Goal: Information Seeking & Learning: Learn about a topic

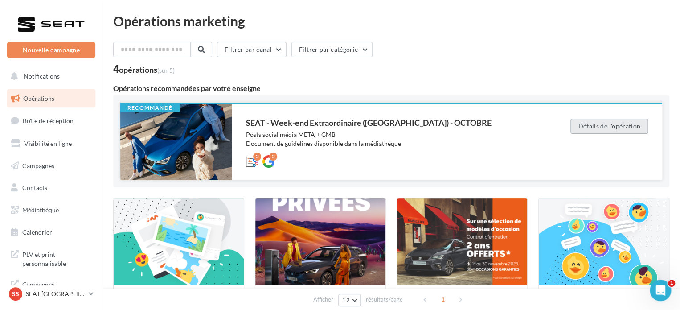
click at [633, 123] on button "Détails de l'opération" at bounding box center [610, 126] width 78 height 15
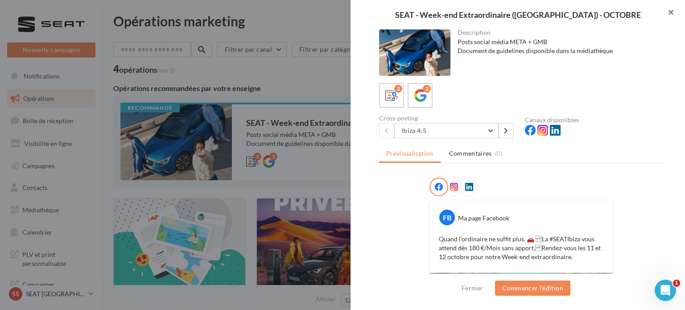
click at [673, 14] on button "button" at bounding box center [667, 13] width 36 height 27
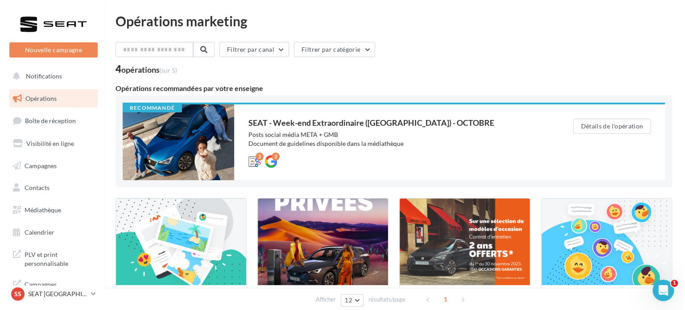
scroll to position [105, 0]
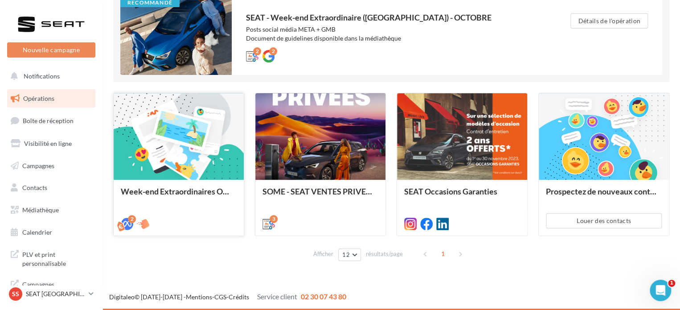
click at [200, 180] on div "Week-end Extraordinaires Octobre 2025" at bounding box center [179, 207] width 130 height 55
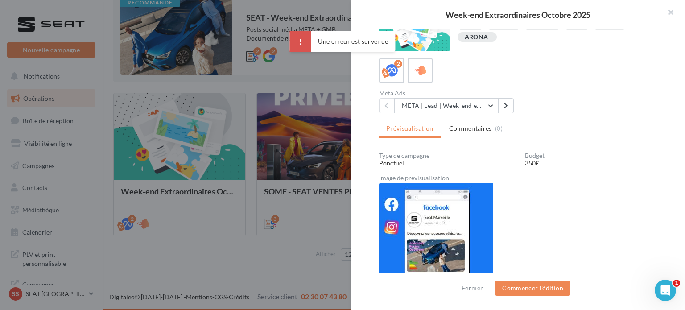
scroll to position [0, 0]
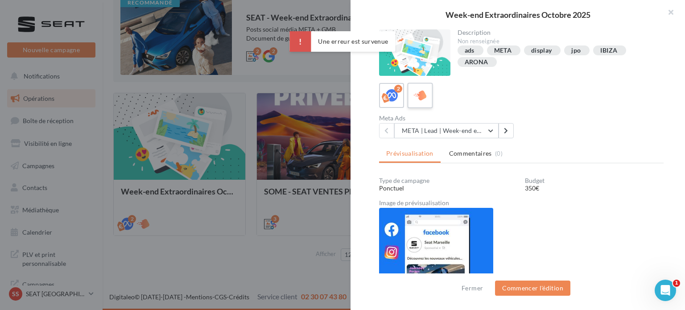
click at [422, 91] on icon at bounding box center [420, 95] width 13 height 13
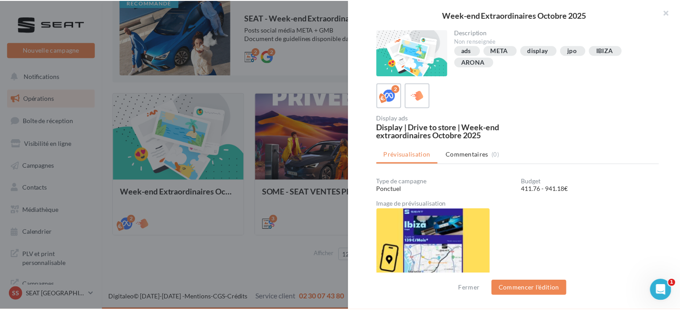
scroll to position [26, 0]
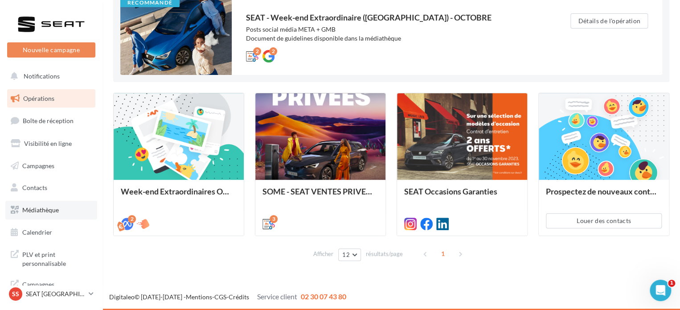
click at [41, 214] on link "Médiathèque" at bounding box center [51, 210] width 92 height 19
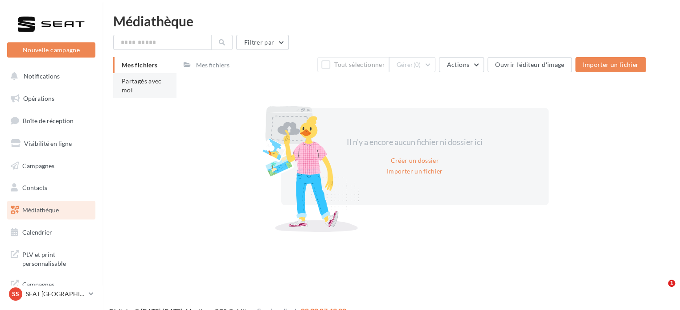
click at [152, 85] on span "Partagés avec moi" at bounding box center [142, 85] width 40 height 16
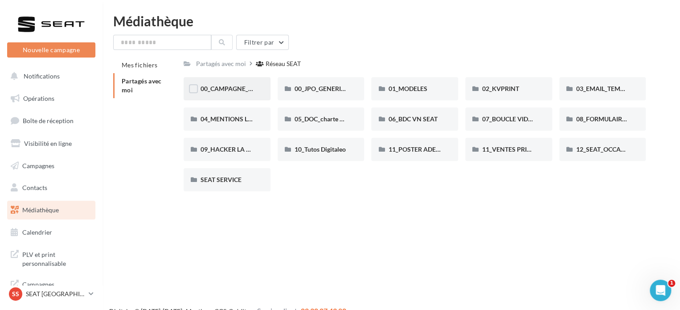
click at [209, 94] on div "00_CAMPAGNE_OCTOBRE" at bounding box center [227, 88] width 87 height 23
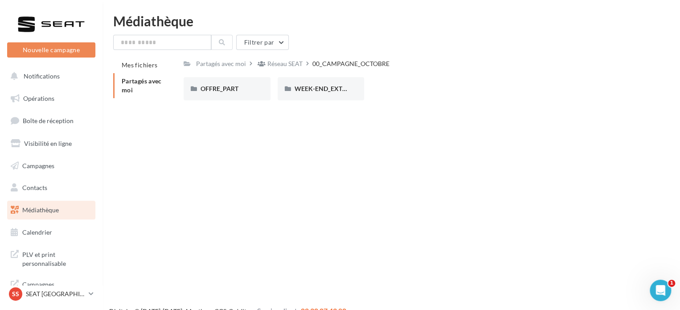
click at [209, 94] on div "OFFRE_PART" at bounding box center [227, 88] width 87 height 23
click at [209, 94] on div "ARONA" at bounding box center [227, 88] width 87 height 23
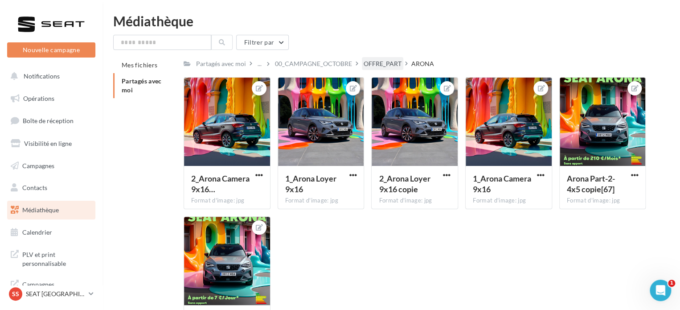
click at [381, 62] on div "OFFRE_PART" at bounding box center [383, 63] width 38 height 9
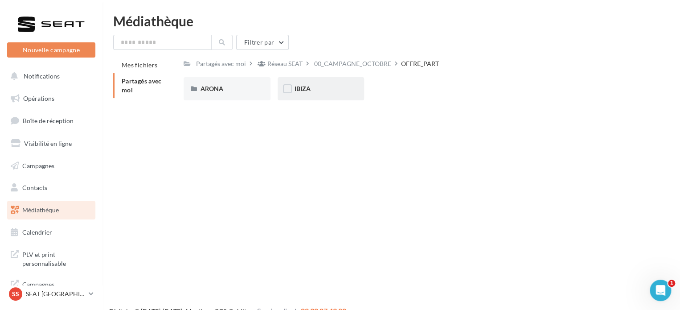
click at [312, 87] on div "IBIZA" at bounding box center [321, 88] width 53 height 9
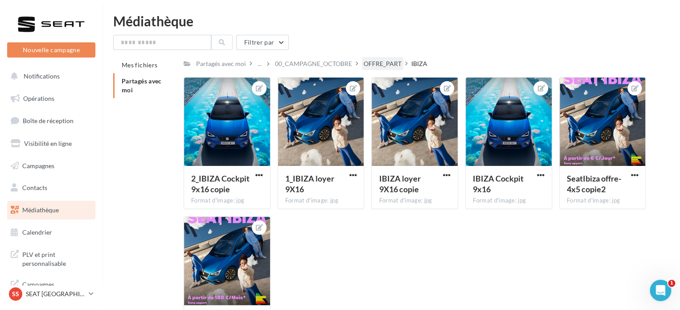
click at [389, 60] on div "OFFRE_PART" at bounding box center [383, 63] width 38 height 9
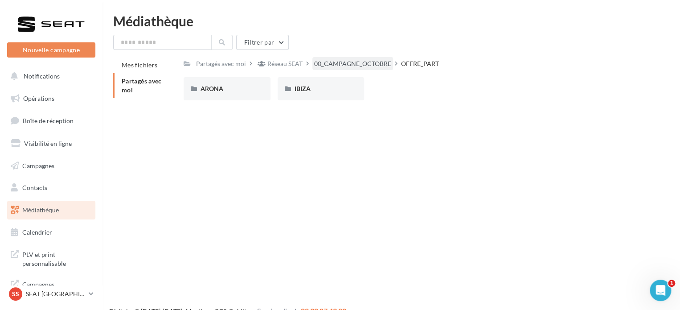
click at [357, 62] on div "00_CAMPAGNE_OCTOBRE" at bounding box center [352, 63] width 77 height 9
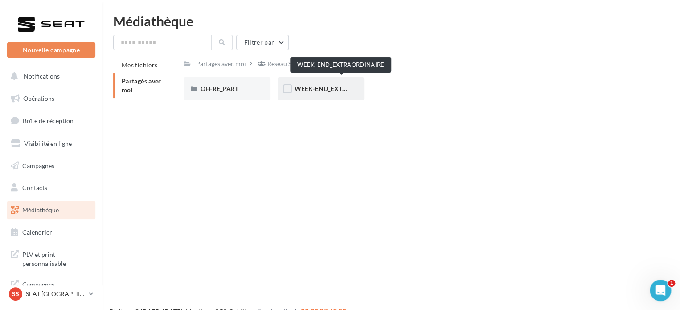
click at [321, 91] on span "WEEK-END_EXTRAORDINAIRE" at bounding box center [340, 89] width 90 height 8
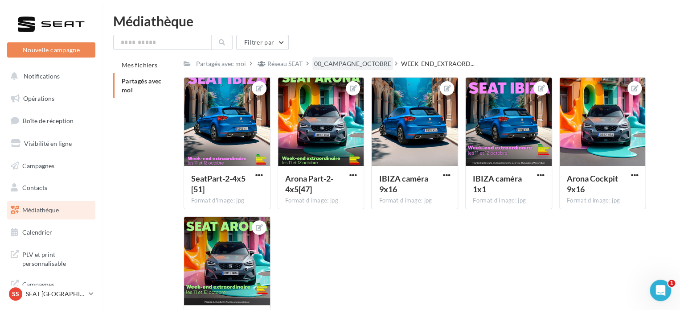
click at [353, 62] on div "00_CAMPAGNE_OCTOBRE" at bounding box center [352, 63] width 77 height 9
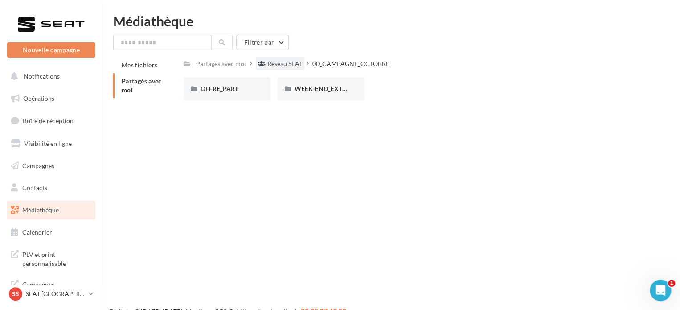
click at [298, 68] on div "Réseau SEAT" at bounding box center [284, 63] width 35 height 9
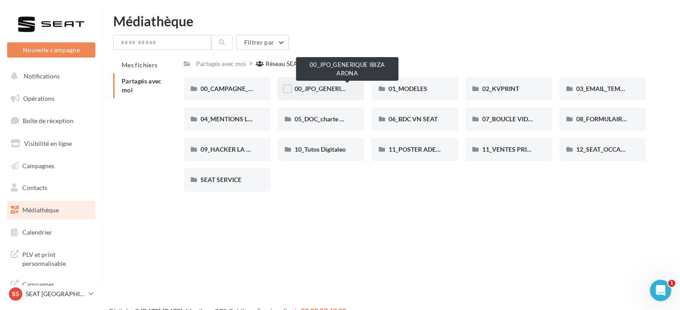
click at [316, 89] on span "00_JPO_GENERIQUE IBIZA ARONA" at bounding box center [345, 89] width 101 height 8
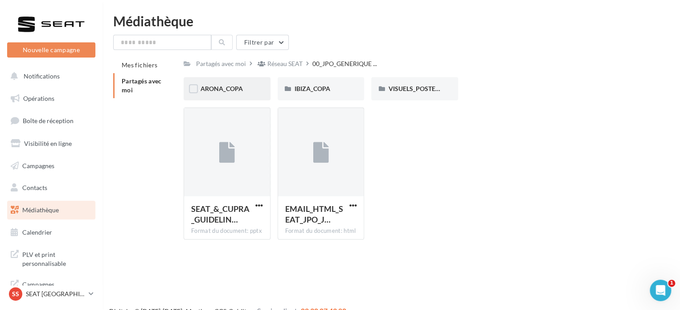
click at [224, 98] on div "ARONA_COPA" at bounding box center [227, 88] width 87 height 23
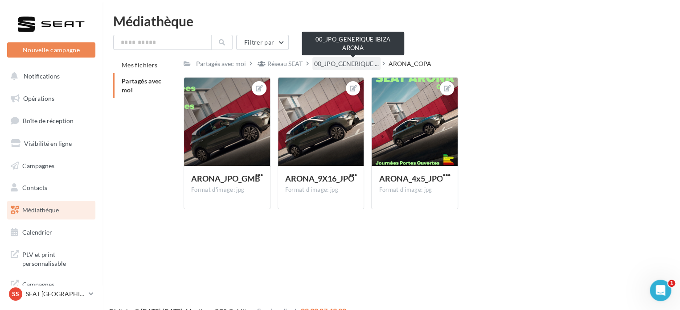
click at [366, 64] on span "00_JPO_GENERIQUE ..." at bounding box center [346, 63] width 65 height 9
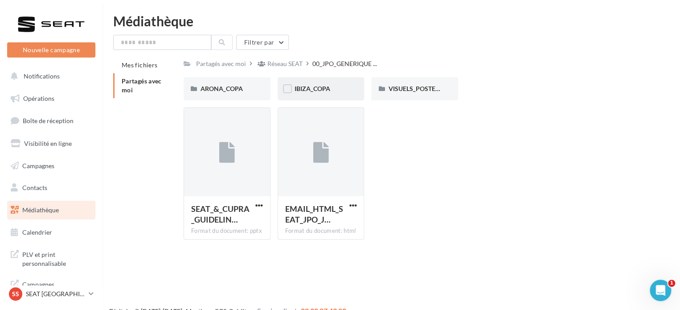
click at [325, 92] on span "IBIZA_COPA" at bounding box center [313, 89] width 36 height 8
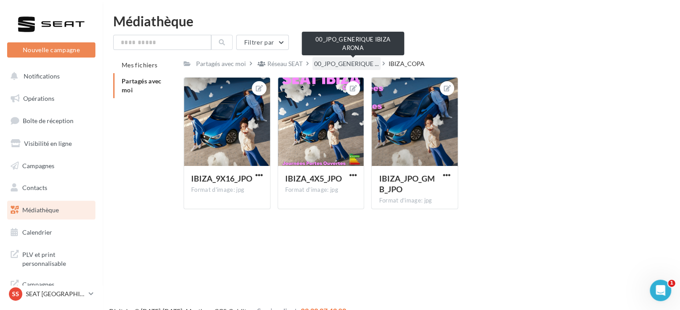
click at [360, 62] on span "00_JPO_GENERIQUE ..." at bounding box center [346, 63] width 65 height 9
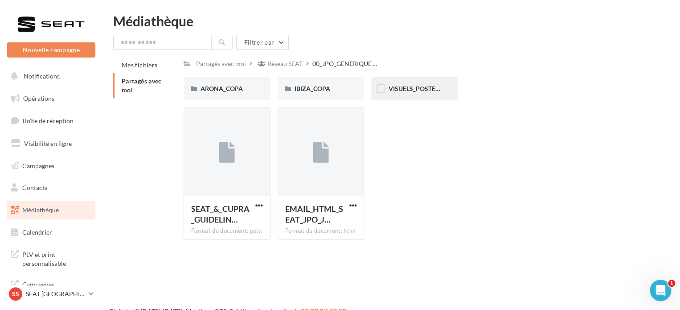
click at [436, 96] on div "VISUELS_POSTERS" at bounding box center [414, 88] width 87 height 23
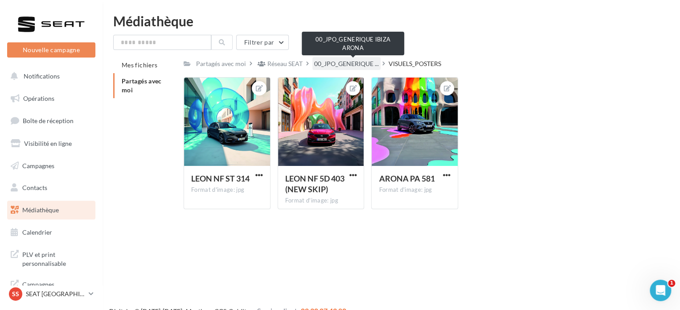
click at [357, 63] on span "00_JPO_GENERIQUE ..." at bounding box center [346, 63] width 65 height 9
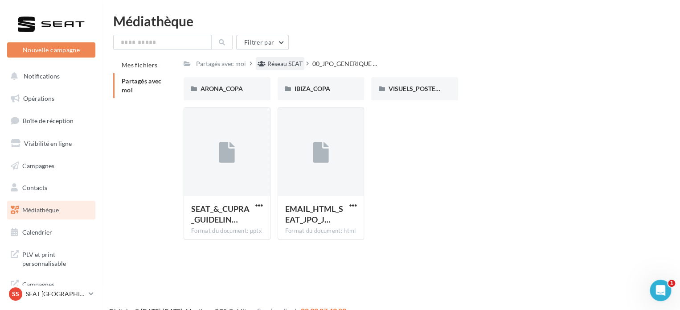
click at [270, 65] on div "Réseau SEAT" at bounding box center [284, 63] width 35 height 9
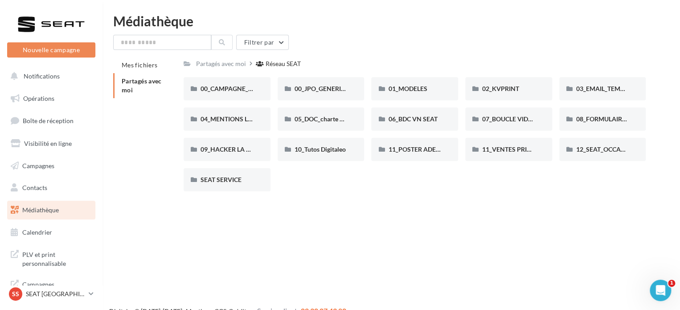
click at [172, 50] on div "Filtrer par Mes fichiers Partagés avec moi Partagés avec moi Réseau SEAT Rs Par…" at bounding box center [391, 117] width 556 height 164
click at [170, 49] on input "text" at bounding box center [162, 42] width 98 height 15
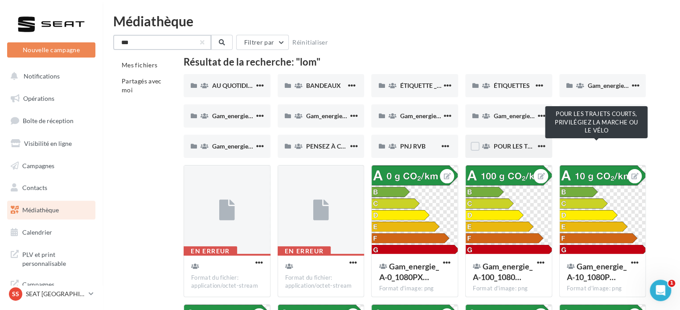
type input "***"
click at [499, 146] on span "POUR LES TRAJETS COURTS, PRIVILÉGIEZ LA MARCHE OU LE VÉLO" at bounding box center [590, 146] width 193 height 8
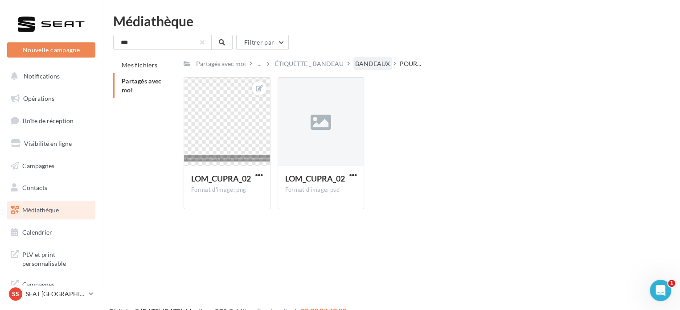
click at [368, 63] on div "BANDEAUX" at bounding box center [372, 63] width 35 height 9
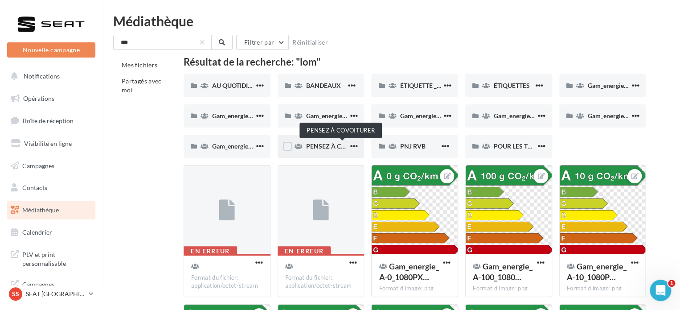
click at [311, 144] on span "PENSEZ À COVOITURER" at bounding box center [341, 146] width 70 height 8
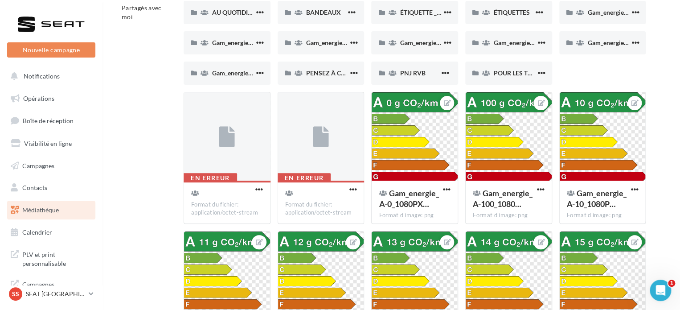
scroll to position [73, 0]
click at [257, 189] on span "button" at bounding box center [259, 189] width 8 height 8
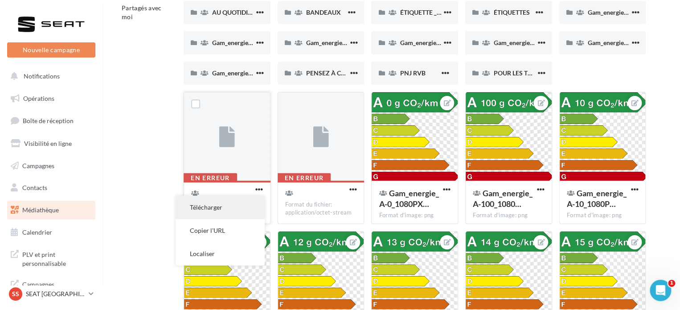
click at [240, 213] on button "Télécharger" at bounding box center [220, 207] width 89 height 23
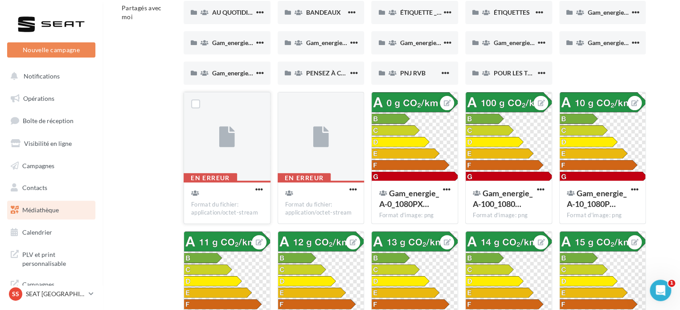
click at [263, 190] on button "button" at bounding box center [259, 189] width 11 height 9
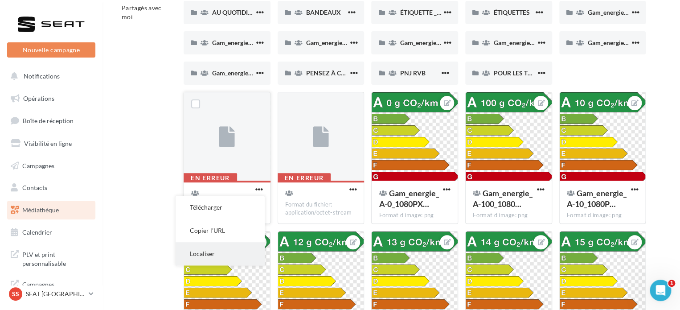
click at [234, 245] on button "Localiser" at bounding box center [220, 253] width 89 height 23
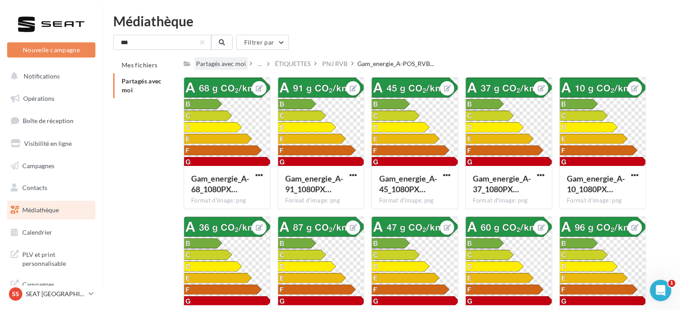
click at [242, 67] on div "Partagés avec moi" at bounding box center [221, 63] width 50 height 9
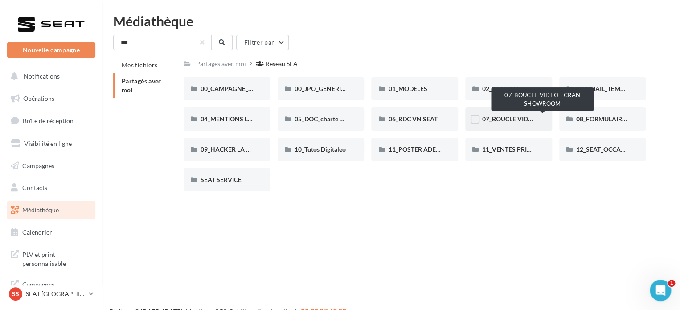
click at [514, 119] on span "07_BOUCLE VIDEO ECRAN SHOWROOM" at bounding box center [541, 119] width 118 height 8
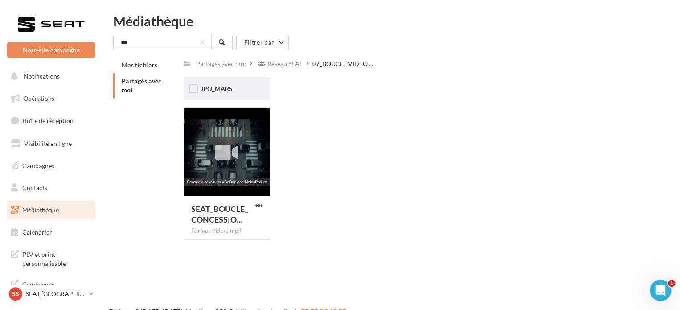
click at [244, 85] on div "JPO_MARS" at bounding box center [227, 88] width 53 height 9
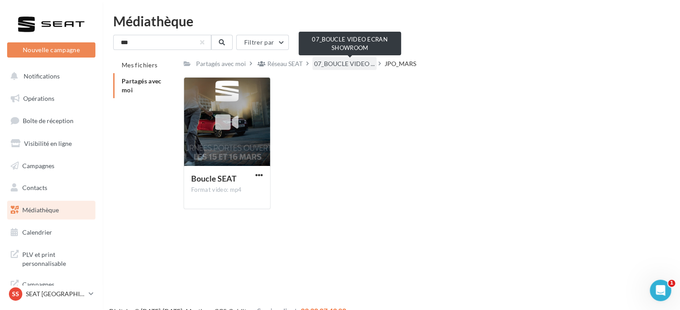
click at [338, 60] on span "07_BOUCLE VIDEO ..." at bounding box center [344, 63] width 61 height 9
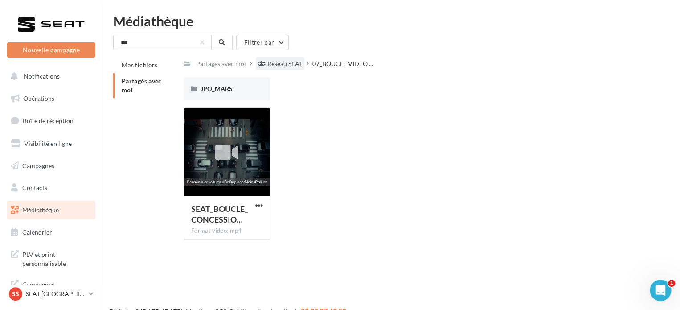
click at [303, 60] on div "Réseau SEAT" at bounding box center [284, 63] width 35 height 9
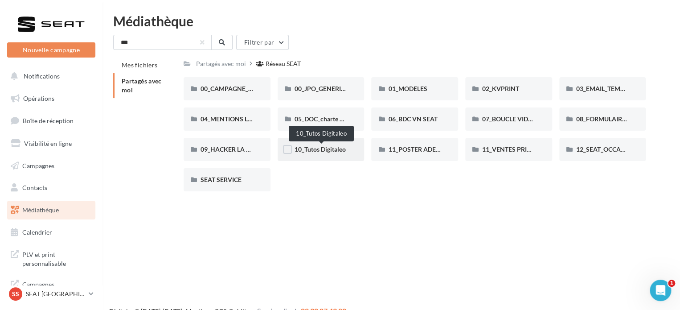
click at [319, 150] on span "10_Tutos Digitaleo" at bounding box center [320, 149] width 51 height 8
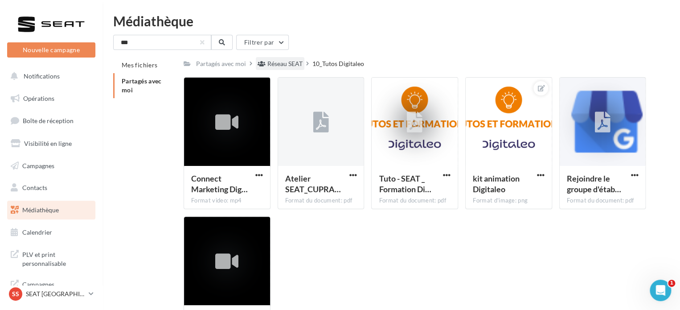
click at [301, 64] on div "Réseau SEAT" at bounding box center [284, 63] width 35 height 9
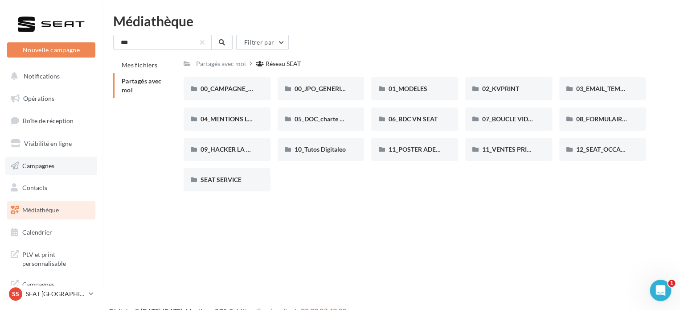
click at [38, 160] on link "Campagnes" at bounding box center [51, 165] width 92 height 19
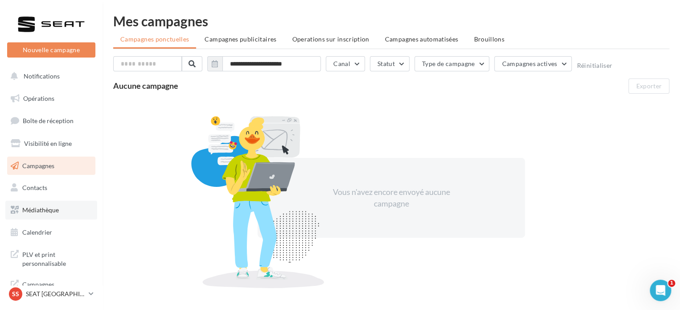
scroll to position [7, 0]
